Goal: Transaction & Acquisition: Obtain resource

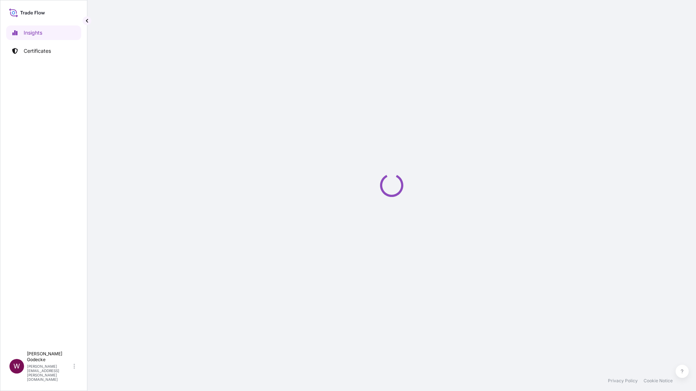
select select "2025"
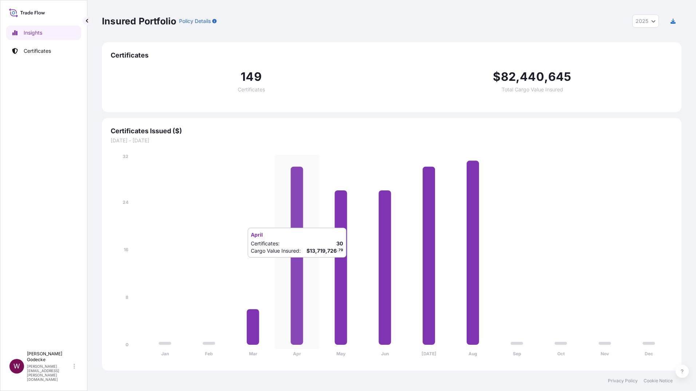
click at [299, 265] on icon at bounding box center [297, 256] width 12 height 178
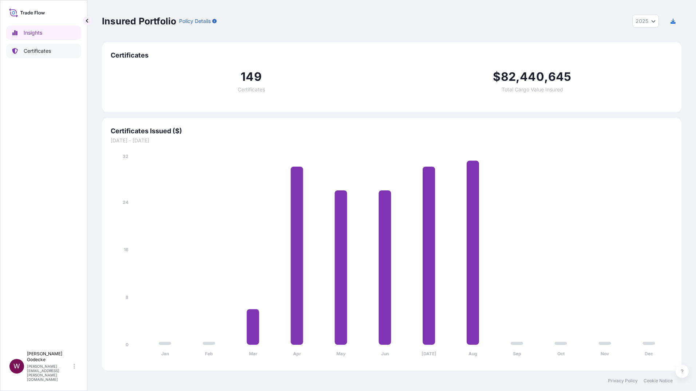
click at [31, 51] on p "Certificates" at bounding box center [37, 50] width 27 height 7
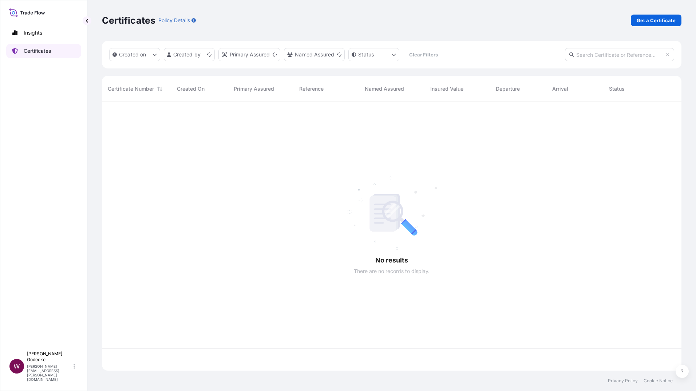
scroll to position [267, 574]
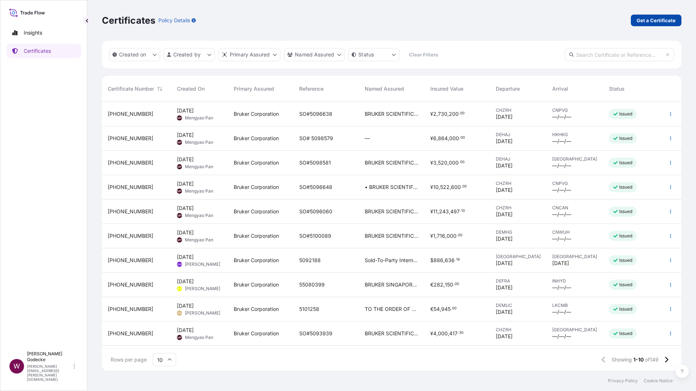
click at [644, 23] on p "Get a Certificate" at bounding box center [656, 20] width 39 height 7
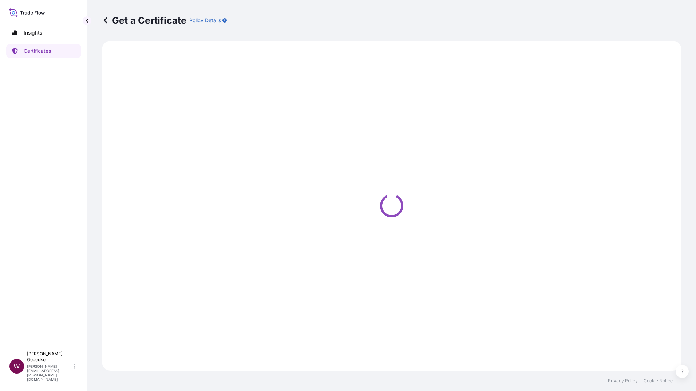
select select "Barge"
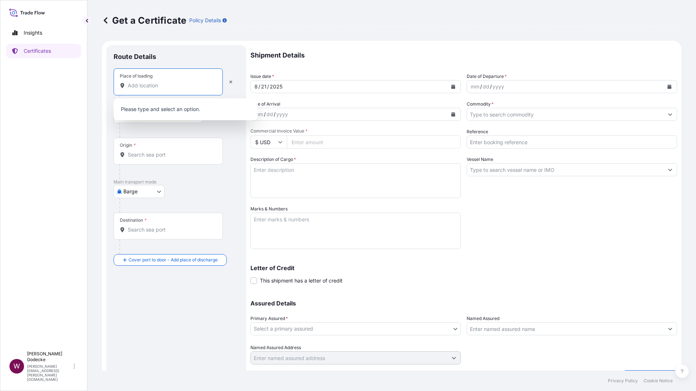
click at [148, 88] on input "Place of loading" at bounding box center [171, 85] width 86 height 7
click at [149, 109] on p "Please type and select an option." at bounding box center [186, 109] width 138 height 16
click at [137, 87] on input "Place of loading" at bounding box center [171, 85] width 86 height 7
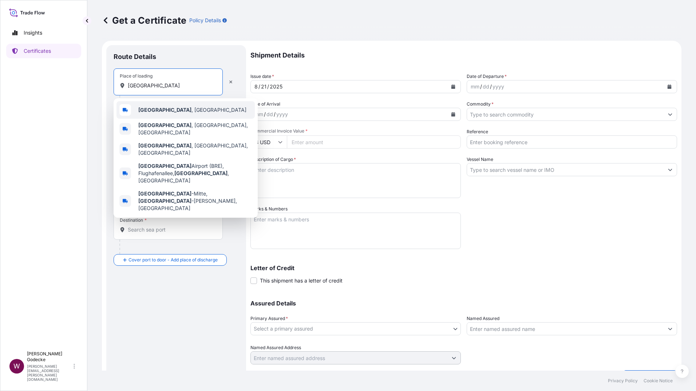
click at [141, 109] on b "Bremen" at bounding box center [164, 110] width 53 height 6
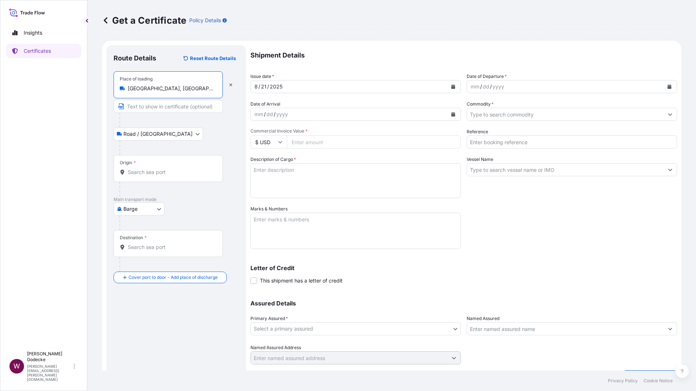
type input "Bremen, Germany"
click at [158, 134] on body "Insights Certificates W Wiebke Godecke wiebke.goedecke@bruker.com Get a Certifi…" at bounding box center [348, 195] width 696 height 391
click at [142, 152] on span "Road / Inland" at bounding box center [161, 152] width 69 height 7
click at [142, 168] on div "Origin *" at bounding box center [168, 168] width 109 height 27
click at [142, 169] on input "Origin *" at bounding box center [171, 172] width 86 height 7
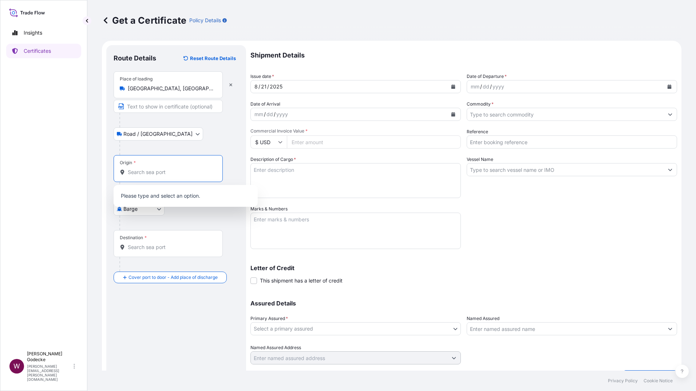
click at [162, 170] on input "Origin *" at bounding box center [171, 172] width 86 height 7
drag, startPoint x: 153, startPoint y: 169, endPoint x: 156, endPoint y: 171, distance: 3.9
click at [154, 169] on input "Origin *" at bounding box center [171, 172] width 86 height 7
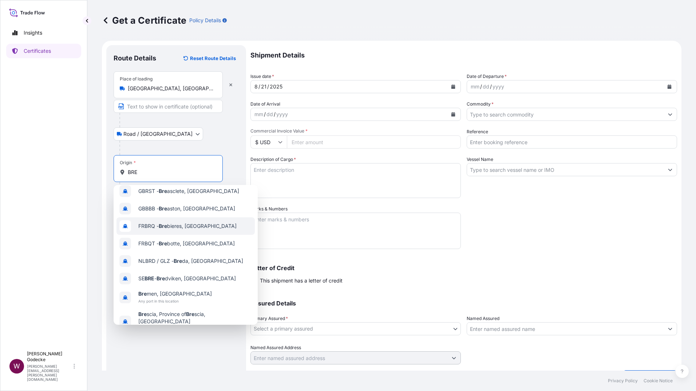
scroll to position [47, 0]
type input "B"
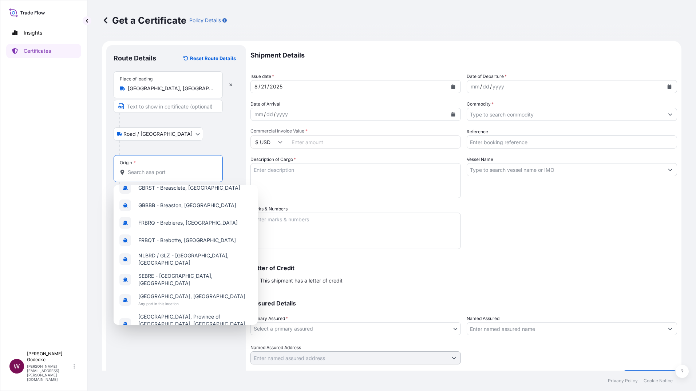
scroll to position [0, 0]
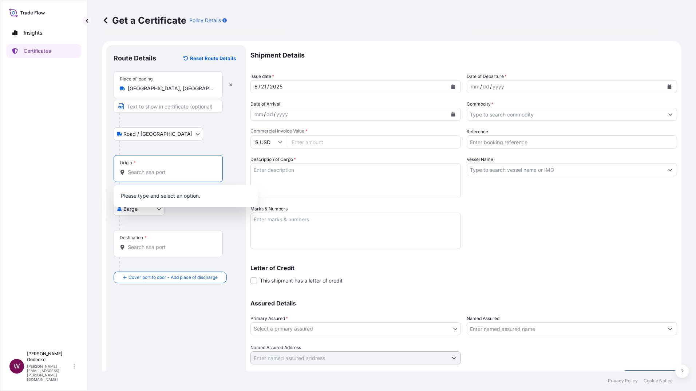
click at [267, 11] on div "Get a Certificate Policy Details" at bounding box center [392, 20] width 580 height 41
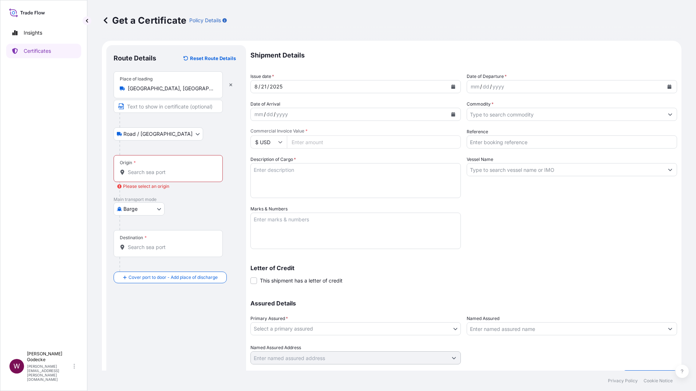
click at [158, 209] on body "0 options available. Insights Certificates W Wiebke Godecke wiebke.goedecke@bru…" at bounding box center [348, 195] width 696 height 391
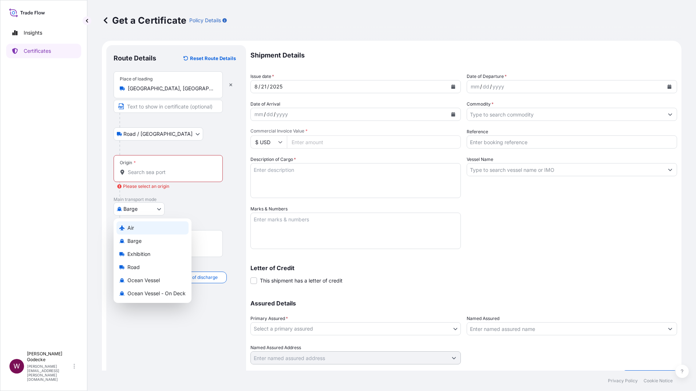
click at [133, 227] on span "Air" at bounding box center [130, 227] width 7 height 7
select select "Air"
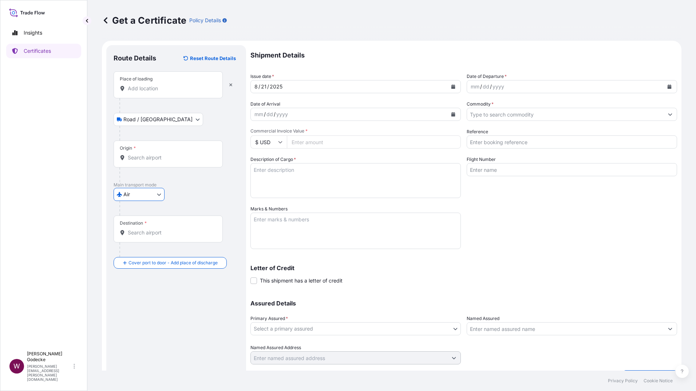
click at [143, 86] on input "Place of loading" at bounding box center [171, 88] width 86 height 7
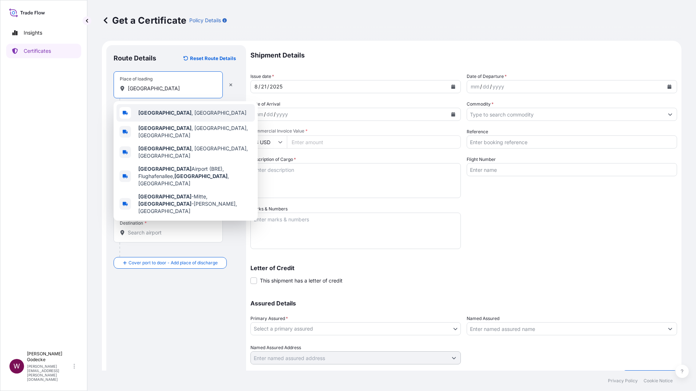
click at [163, 110] on span "Bremen , Germany" at bounding box center [192, 112] width 108 height 7
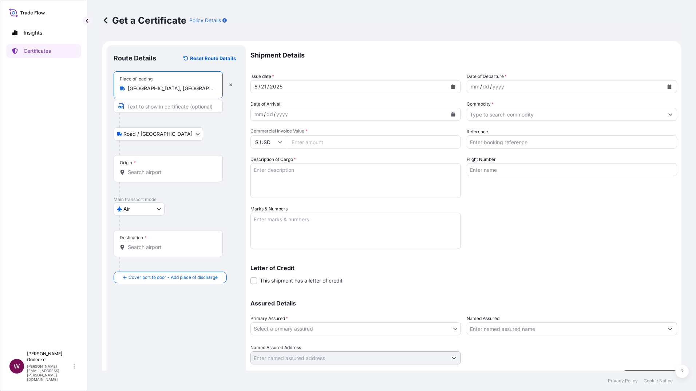
type input "Bremen, Germany"
click at [133, 169] on input "Origin *" at bounding box center [171, 172] width 86 height 7
click at [139, 171] on input "BRE" at bounding box center [171, 172] width 86 height 7
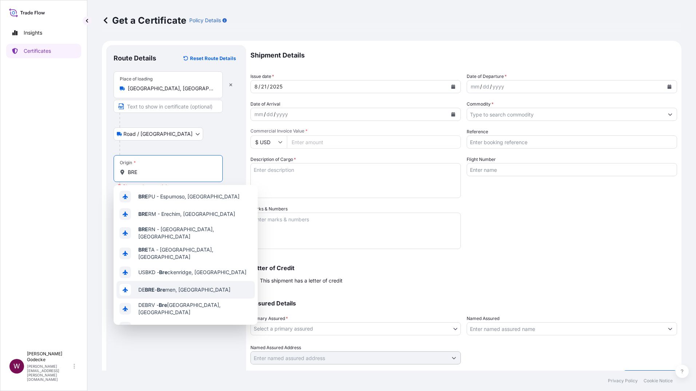
click at [158, 286] on span "DE BRE - Bre men, Germany" at bounding box center [184, 289] width 92 height 7
type input "DEBRE - Bremen, Germany"
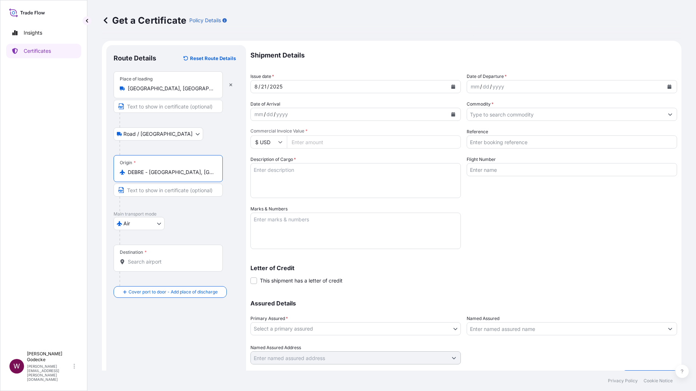
click at [142, 263] on input "Destination *" at bounding box center [171, 261] width 86 height 7
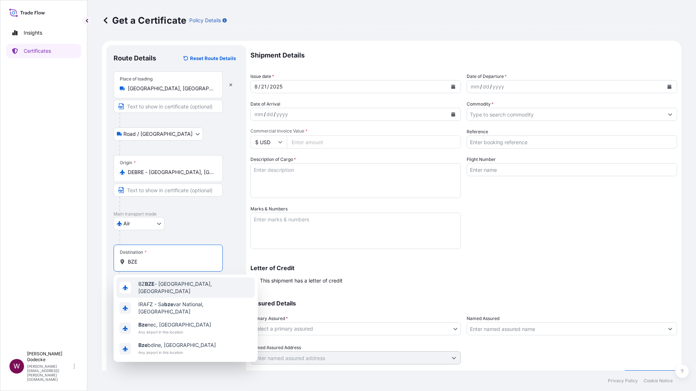
click at [194, 288] on span "BZ BZE - Belize City, Belize" at bounding box center [195, 287] width 114 height 15
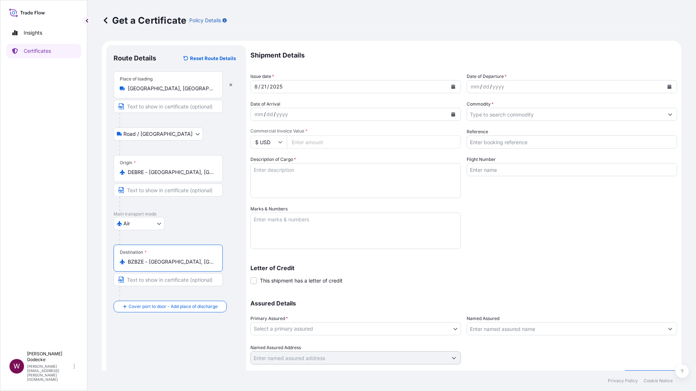
type input "BZBZE - Belize City, Belize"
click at [668, 88] on icon "Calendar" at bounding box center [670, 86] width 4 height 4
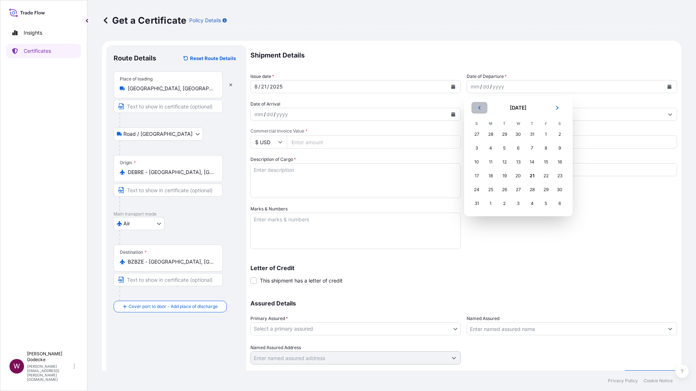
click at [479, 108] on icon "Previous" at bounding box center [479, 108] width 2 height 4
click at [555, 109] on button "Next" at bounding box center [558, 108] width 16 height 12
click at [544, 176] on div "22" at bounding box center [546, 175] width 13 height 13
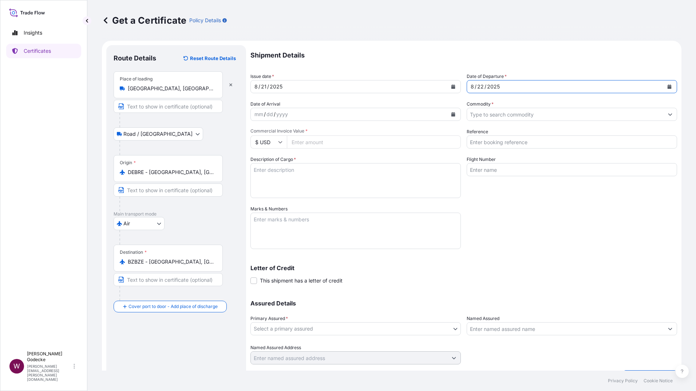
click at [452, 115] on icon "Calendar" at bounding box center [454, 114] width 4 height 4
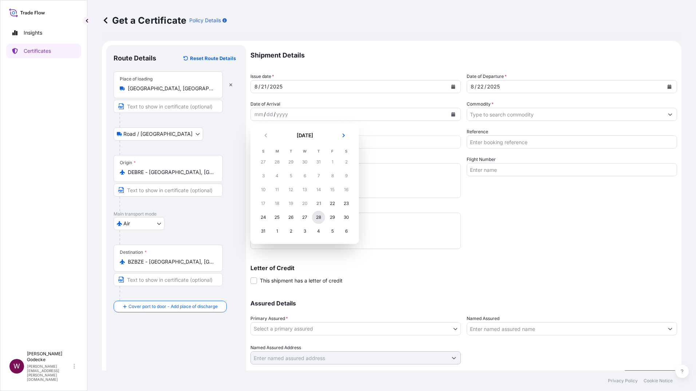
click at [319, 217] on div "28" at bounding box center [318, 217] width 13 height 13
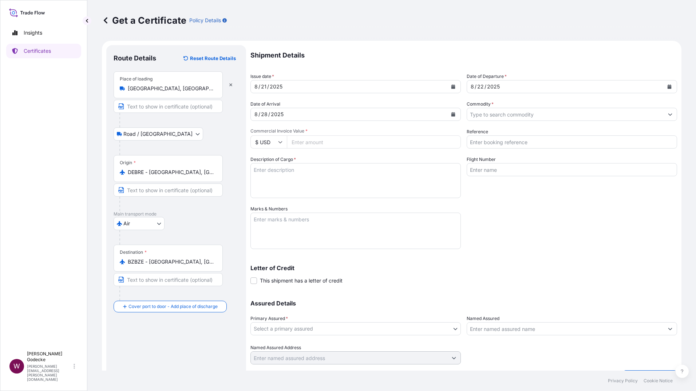
click at [543, 115] on input "Commodity *" at bounding box center [565, 114] width 197 height 13
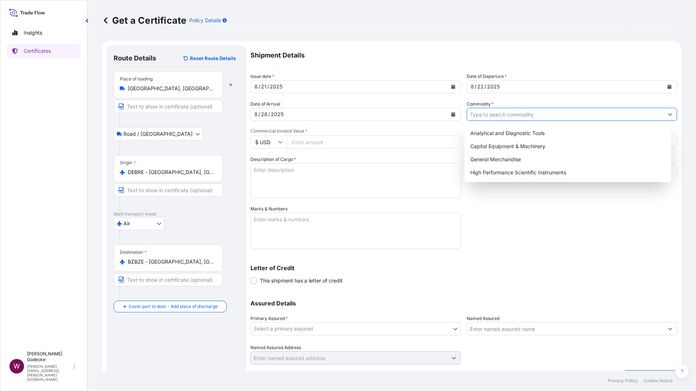
paste input "High Performance Scientific Instruments"
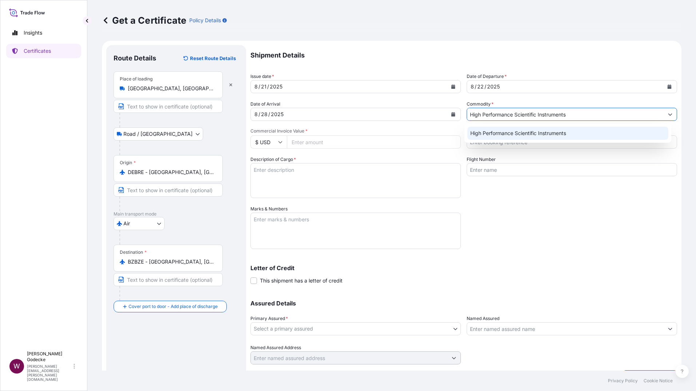
type input "High Performance Scientific Instruments"
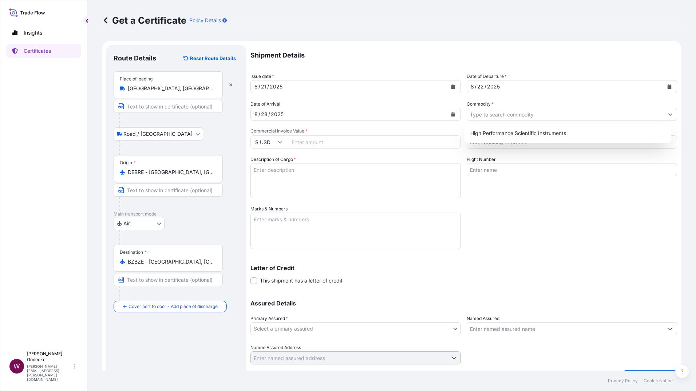
drag, startPoint x: 305, startPoint y: 145, endPoint x: 543, endPoint y: 164, distance: 238.9
click at [306, 145] on input "Commercial Invoice Value *" at bounding box center [374, 141] width 174 height 13
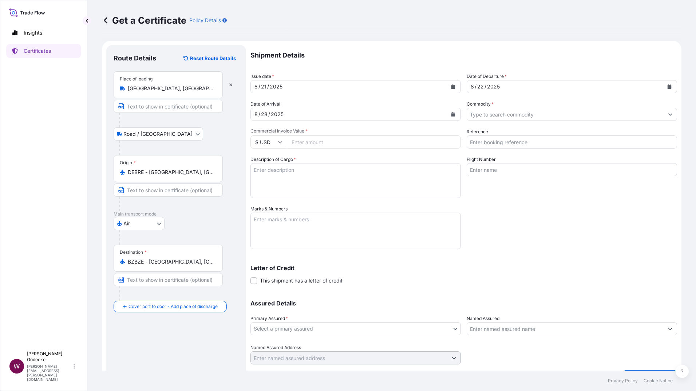
click at [332, 144] on input "Commercial Invoice Value *" at bounding box center [374, 141] width 174 height 13
paste input "362752.5"
type input "362752.50"
click at [501, 143] on input "Reference" at bounding box center [572, 141] width 211 height 13
drag, startPoint x: 481, startPoint y: 142, endPoint x: 500, endPoint y: 145, distance: 18.8
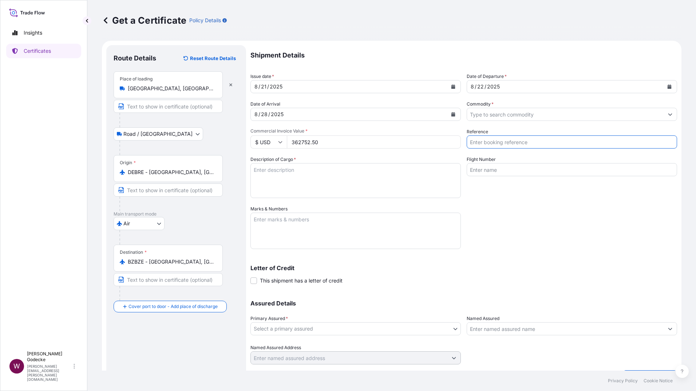
click at [484, 142] on input "Reference" at bounding box center [572, 141] width 211 height 13
paste input "55080429 / 5102109 / 5102079"
type input "55080429 / 5102109 / 5102079"
drag, startPoint x: 299, startPoint y: 177, endPoint x: 307, endPoint y: 174, distance: 8.2
click at [299, 174] on textarea "Description of Cargo *" at bounding box center [356, 180] width 211 height 35
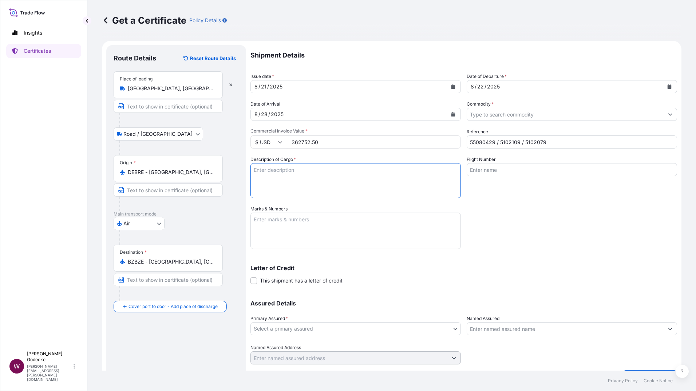
paste textarea "1 pc Mass Spectrometer MALDI Biotyper sirius RUO 1 pc INFRARED SPECTROMETER - I…"
type textarea "1 pc Mass Spectrometer MALDI Biotyper sirius RUO 1 pc INFRARED SPECTROMETER - I…"
click at [290, 232] on textarea "Marks & Numbers" at bounding box center [356, 231] width 211 height 36
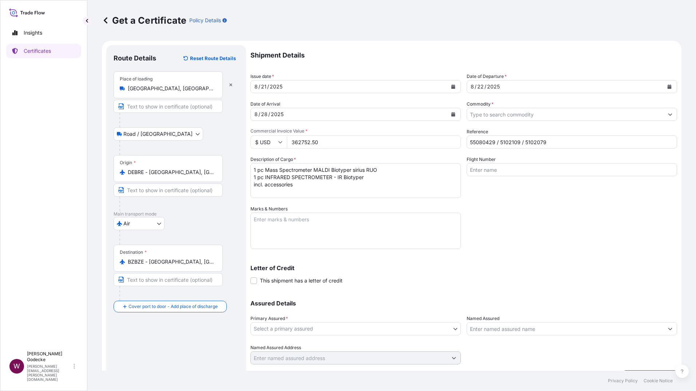
click at [318, 227] on textarea "Marks & Numbers" at bounding box center [356, 231] width 211 height 36
paste textarea "APO NO.: APO25-00004822 REQ NO.: REQ24-00012044"
type textarea "APO NO.: APO25-00004822 REQ NO.: REQ24-00012044"
click at [455, 328] on body "Insights Certificates W Wiebke Godecke wiebke.goedecke@bruker.com Get a Certifi…" at bounding box center [348, 195] width 696 height 391
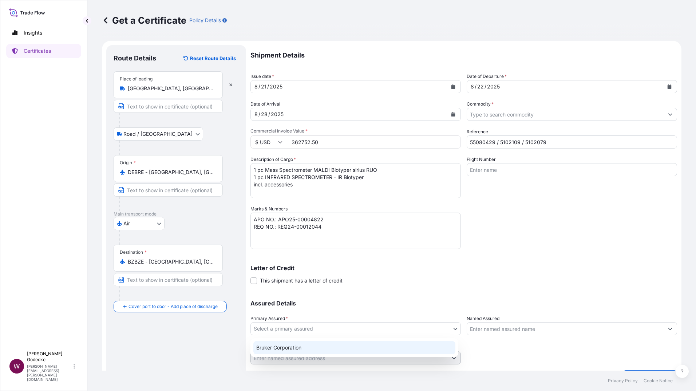
click at [292, 348] on div "Bruker Corporation" at bounding box center [354, 347] width 202 height 13
select select "31474"
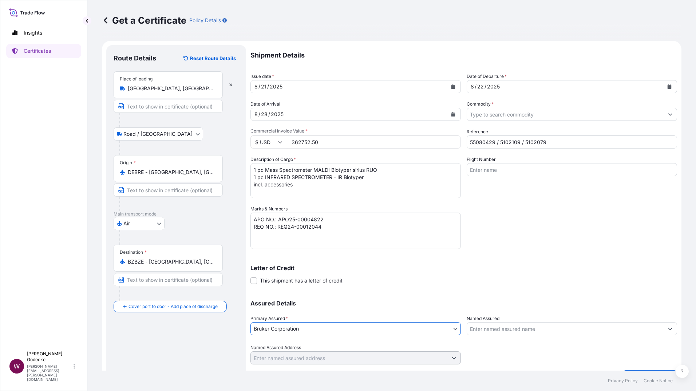
click at [545, 329] on input "Named Assured" at bounding box center [565, 328] width 197 height 13
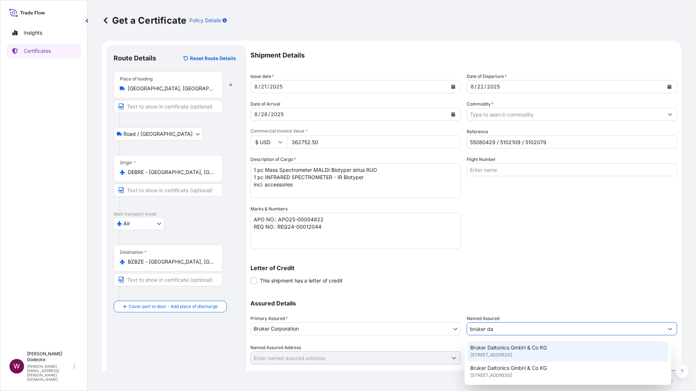
click at [526, 350] on span "Bruker Daltonics GmbH & Co KG" at bounding box center [509, 347] width 76 height 7
type input "Bruker Daltonics GmbH & Co KG"
type input "Fahrenheitstr. 4"
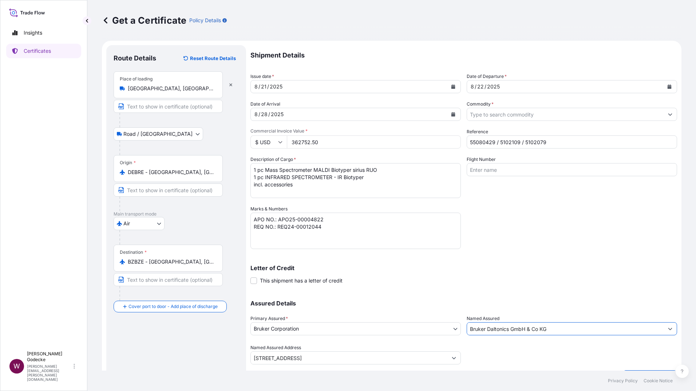
scroll to position [19, 0]
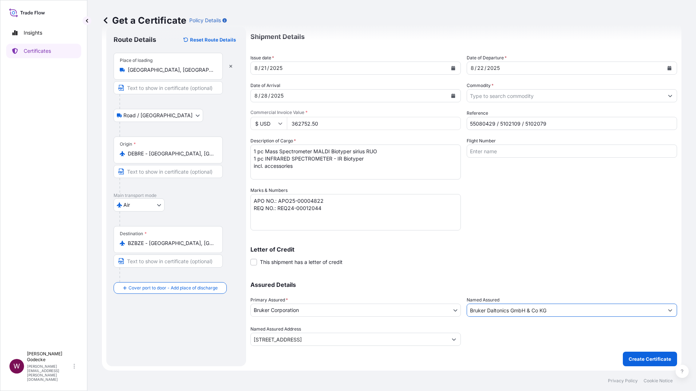
type input "Bruker Daltonics GmbH & Co KG"
click at [668, 95] on button "Show suggestions" at bounding box center [670, 95] width 13 height 13
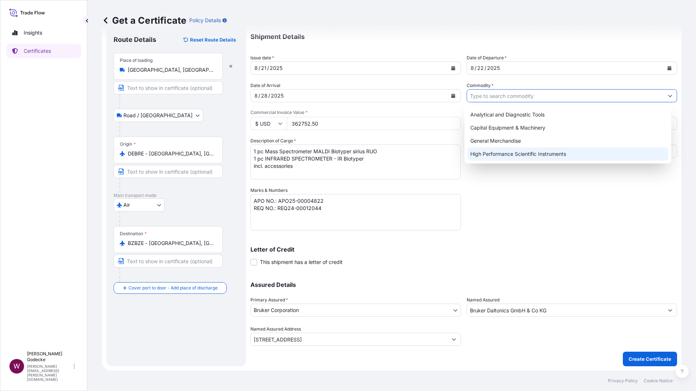
click at [538, 155] on div "High Performance Scientific Instruments" at bounding box center [568, 154] width 201 height 13
type input "High Performance Scientific Instruments"
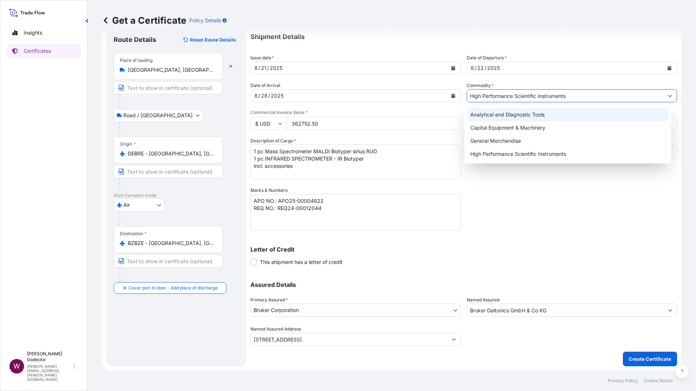
click at [572, 35] on div "Get a Certificate Policy Details" at bounding box center [392, 20] width 580 height 41
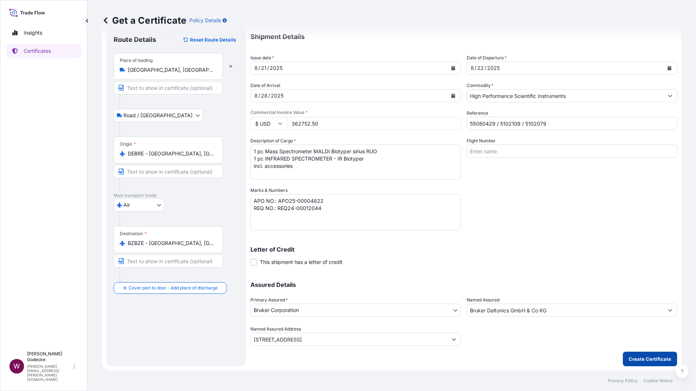
click at [642, 359] on p "Create Certificate" at bounding box center [650, 358] width 43 height 7
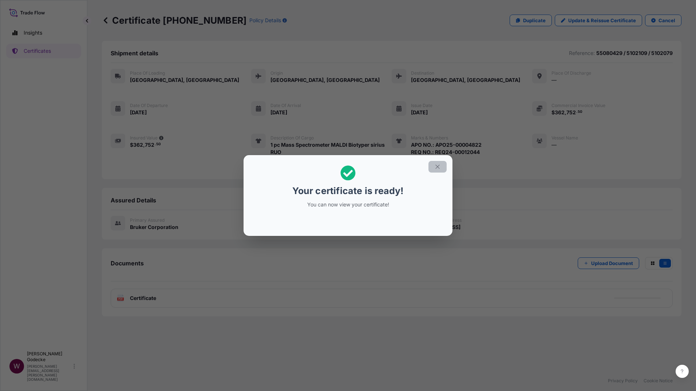
click at [439, 168] on icon "button" at bounding box center [437, 167] width 7 height 7
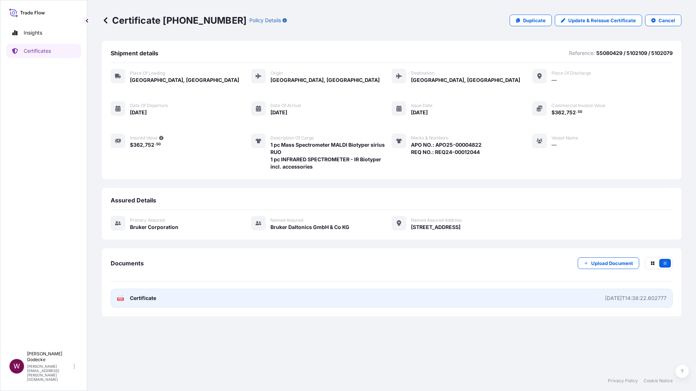
click at [141, 296] on span "Certificate" at bounding box center [143, 298] width 26 height 7
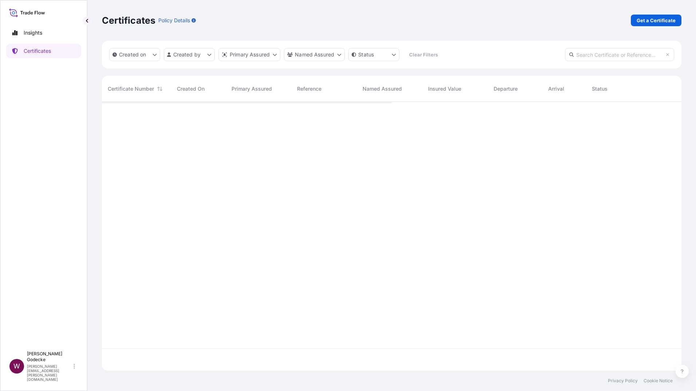
scroll to position [267, 574]
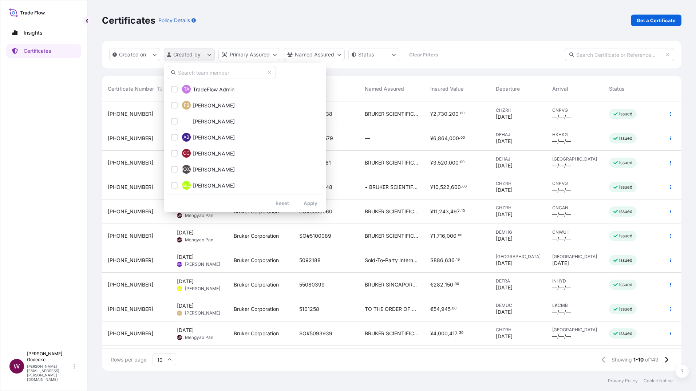
click at [209, 54] on html "Insights Certificates W Wiebke Godecke wiebke.goedecke@bruker.com Certificates …" at bounding box center [348, 195] width 696 height 391
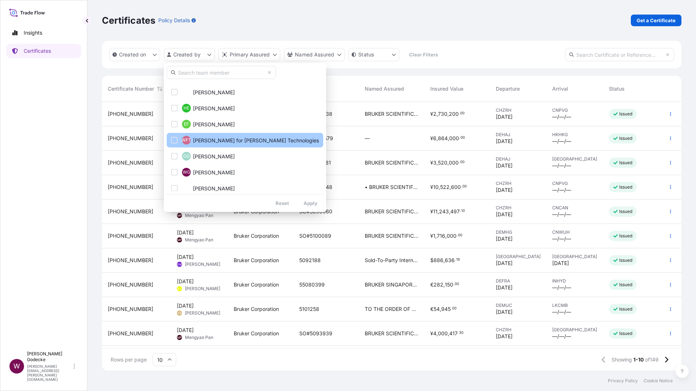
scroll to position [109, 0]
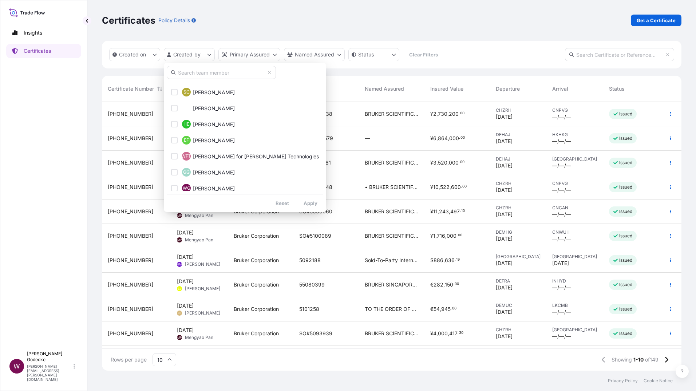
click at [194, 68] on input "text" at bounding box center [221, 72] width 109 height 13
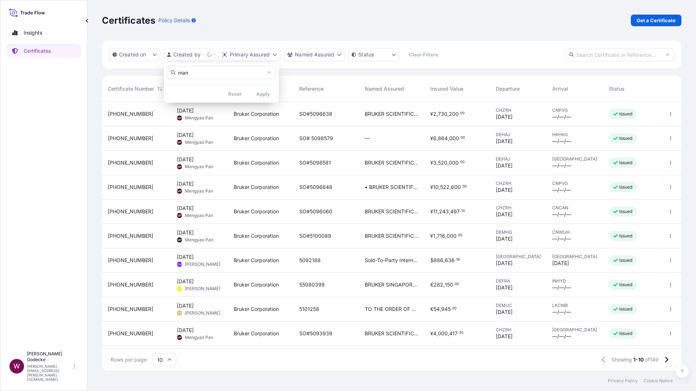
scroll to position [0, 0]
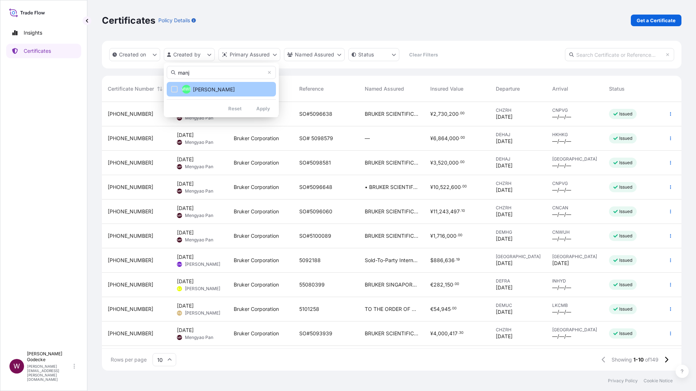
type input "manj"
click at [174, 91] on div "Select Option" at bounding box center [174, 89] width 7 height 7
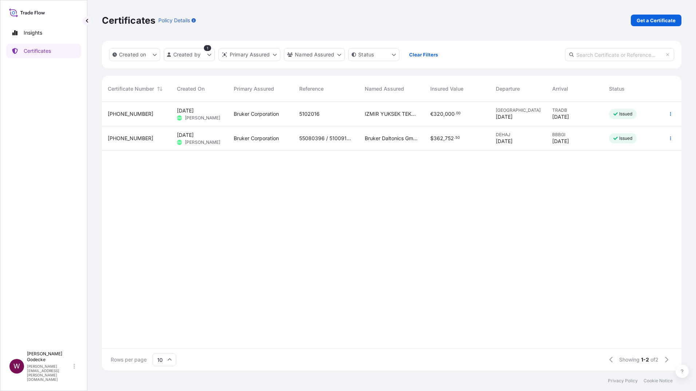
click at [133, 139] on span "31474-30-1" at bounding box center [131, 138] width 46 height 7
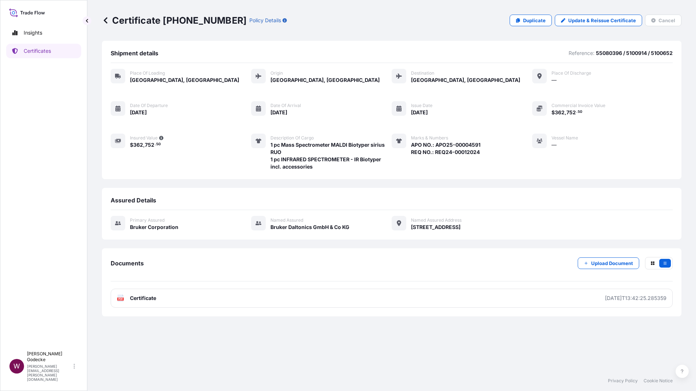
click at [54, 284] on div "Insights Certificates" at bounding box center [43, 183] width 75 height 329
click at [530, 23] on p "Duplicate" at bounding box center [534, 20] width 23 height 7
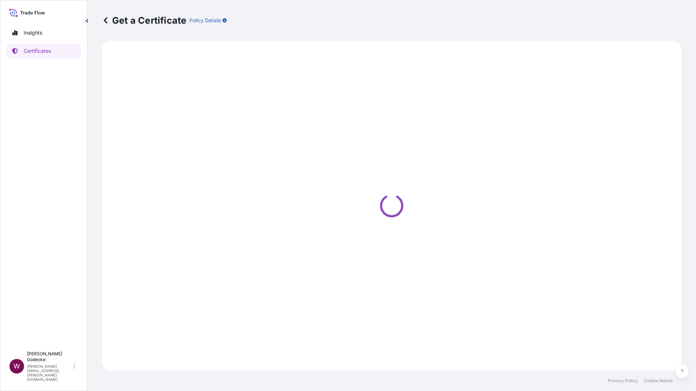
select select "Road / Inland"
select select "Air"
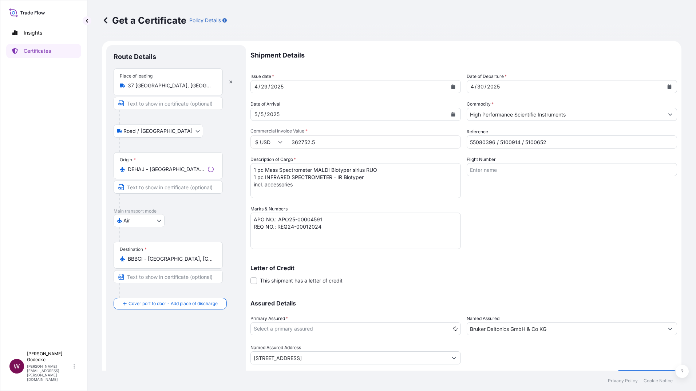
select select "31474"
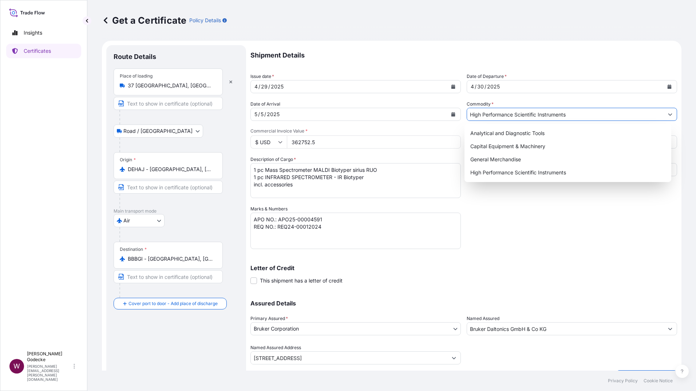
drag, startPoint x: 579, startPoint y: 115, endPoint x: 467, endPoint y: 113, distance: 112.2
click at [467, 113] on input "High Performance Scientific Instruments" at bounding box center [565, 114] width 197 height 13
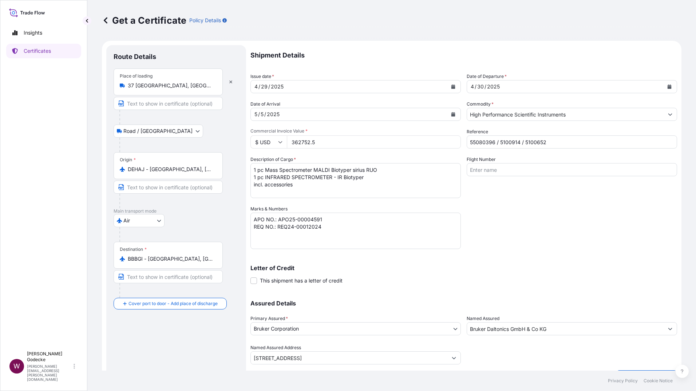
drag, startPoint x: 327, startPoint y: 143, endPoint x: 286, endPoint y: 142, distance: 40.8
click at [286, 142] on div "$ USD 362752.5" at bounding box center [356, 141] width 211 height 13
drag, startPoint x: 298, startPoint y: 186, endPoint x: 250, endPoint y: 170, distance: 49.8
click at [250, 170] on form "Route Details Place of loading 37 Göttingen, Germany Road / Inland Road / Inlan…" at bounding box center [392, 215] width 580 height 349
click at [42, 156] on div "Insights Certificates" at bounding box center [43, 183] width 75 height 329
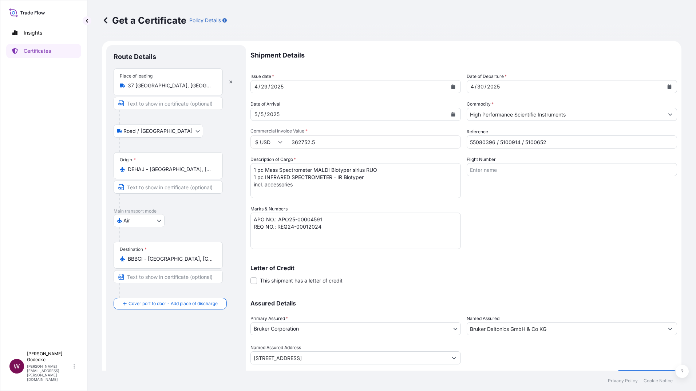
scroll to position [19, 0]
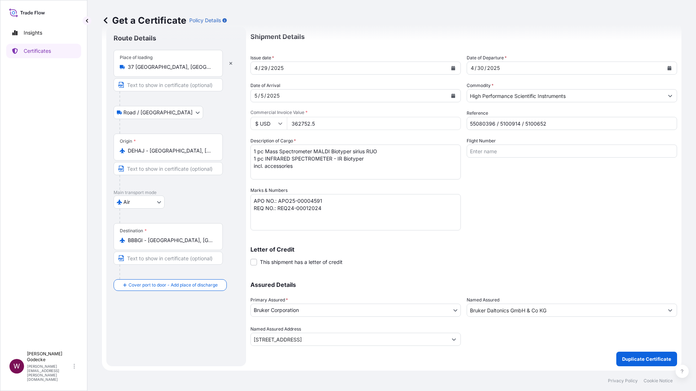
drag, startPoint x: 52, startPoint y: 97, endPoint x: 68, endPoint y: 72, distance: 29.3
click at [52, 97] on div "Insights Certificates" at bounding box center [43, 183] width 75 height 329
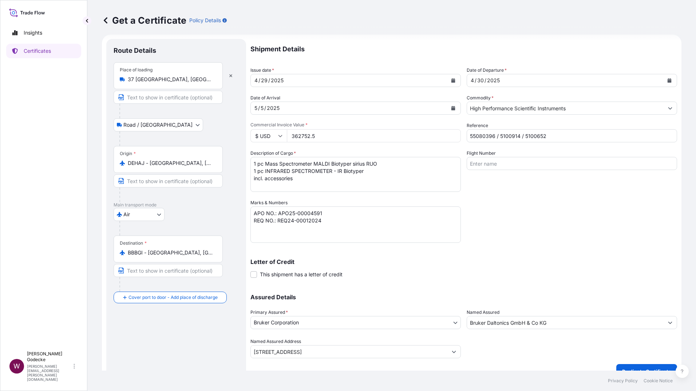
scroll to position [0, 0]
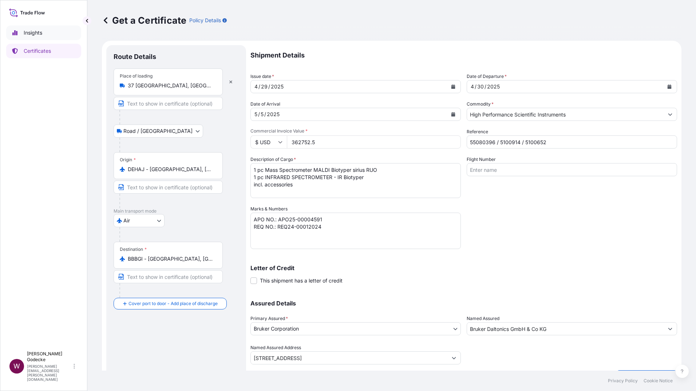
click at [40, 32] on p "Insights" at bounding box center [33, 32] width 19 height 7
select select "2025"
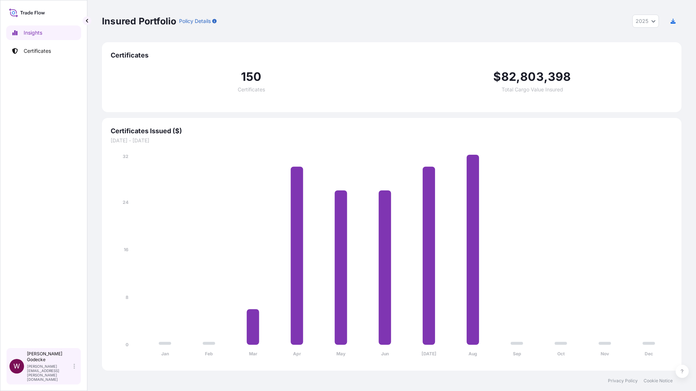
click at [74, 369] on icon at bounding box center [74, 366] width 1 height 6
